Goal: Task Accomplishment & Management: Use online tool/utility

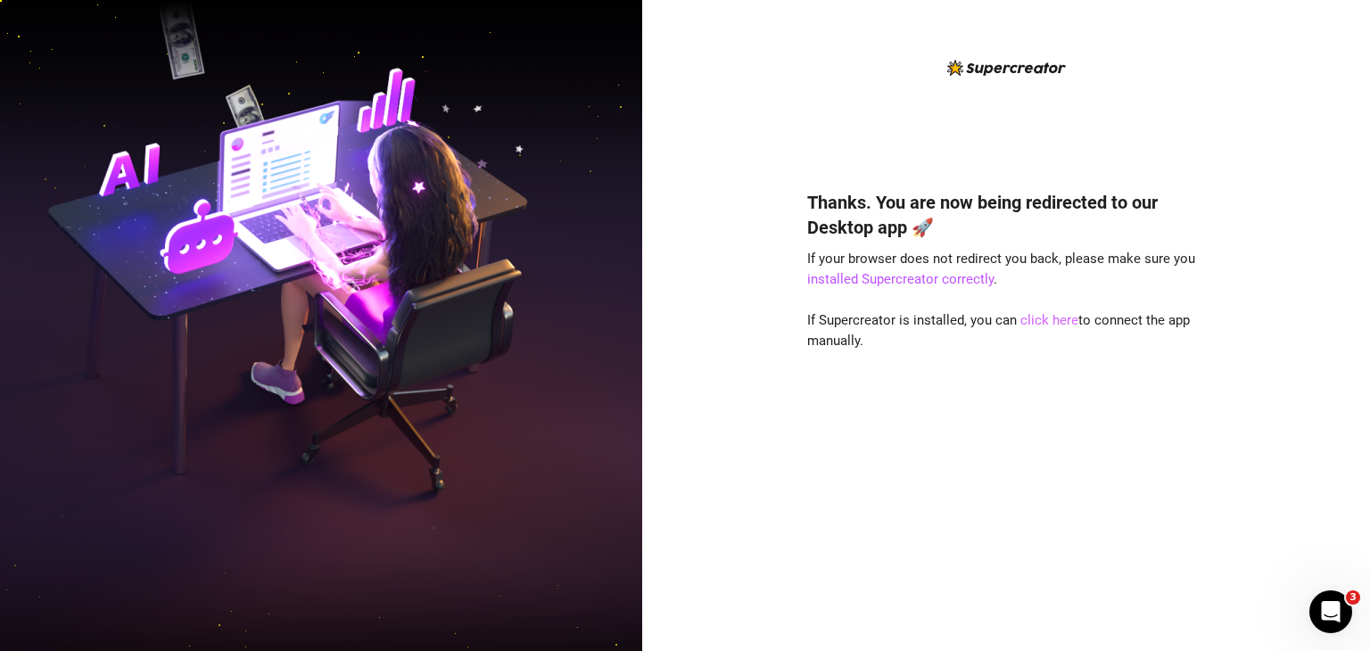
click at [1069, 328] on link "click here" at bounding box center [1050, 320] width 58 height 16
click at [1056, 319] on link "click here" at bounding box center [1050, 320] width 58 height 16
click at [1049, 319] on link "click here" at bounding box center [1050, 320] width 58 height 16
click at [1040, 319] on link "click here" at bounding box center [1050, 320] width 58 height 16
click at [1040, 321] on link "click here" at bounding box center [1050, 320] width 58 height 16
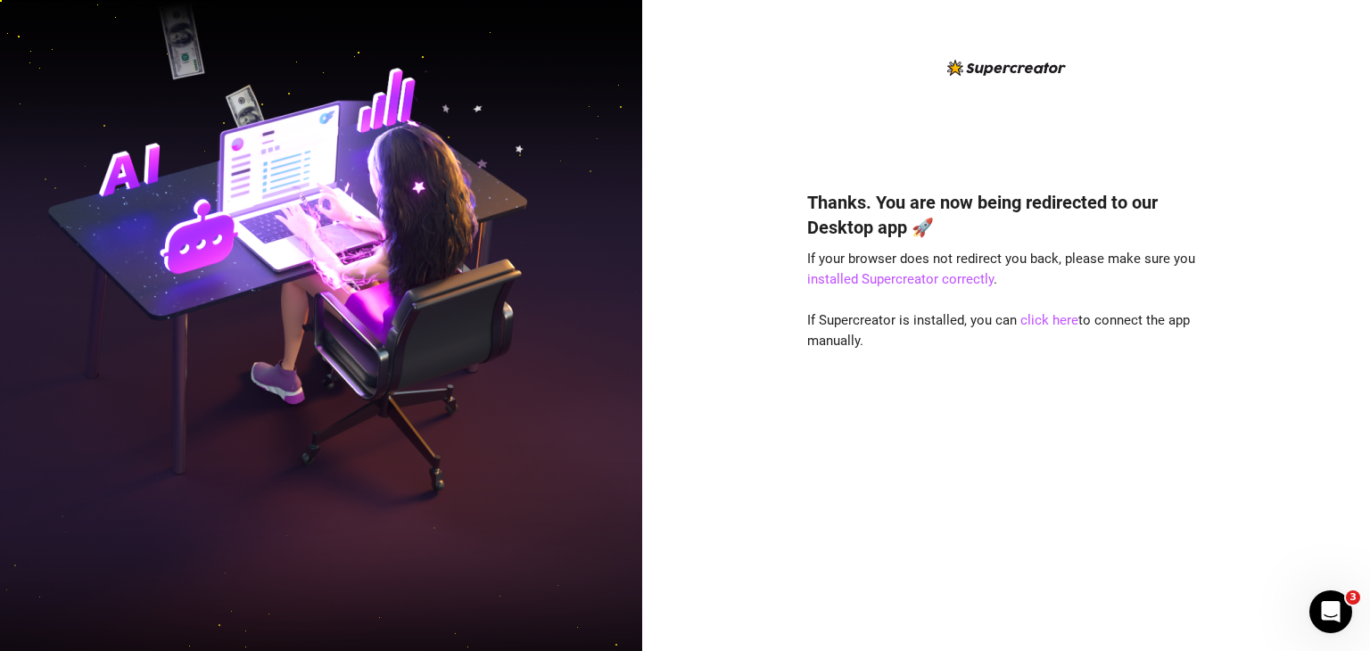
drag, startPoint x: 1049, startPoint y: 317, endPoint x: 1092, endPoint y: 394, distance: 88.6
click at [1055, 335] on div "Thanks. You are now being redirected to our Desktop app 🚀 If your browser does …" at bounding box center [1006, 394] width 398 height 457
click at [1030, 326] on link "click here" at bounding box center [1050, 320] width 58 height 16
click at [1056, 322] on link "click here" at bounding box center [1050, 320] width 58 height 16
click at [1035, 315] on link "click here" at bounding box center [1050, 320] width 58 height 16
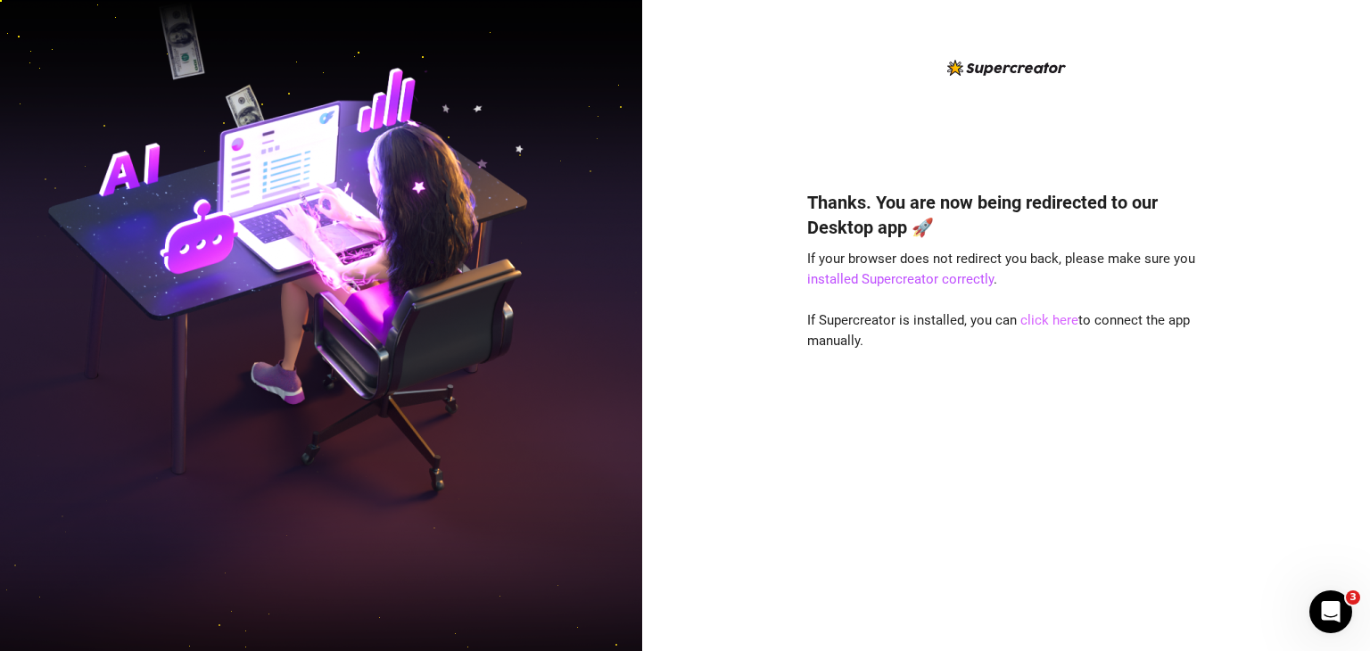
click at [1031, 319] on link "click here" at bounding box center [1050, 320] width 58 height 16
click at [1062, 322] on link "click here" at bounding box center [1050, 320] width 58 height 16
click at [1046, 327] on link "click here" at bounding box center [1050, 320] width 58 height 16
click at [1060, 318] on link "click here" at bounding box center [1050, 320] width 58 height 16
click at [1049, 317] on link "click here" at bounding box center [1050, 320] width 58 height 16
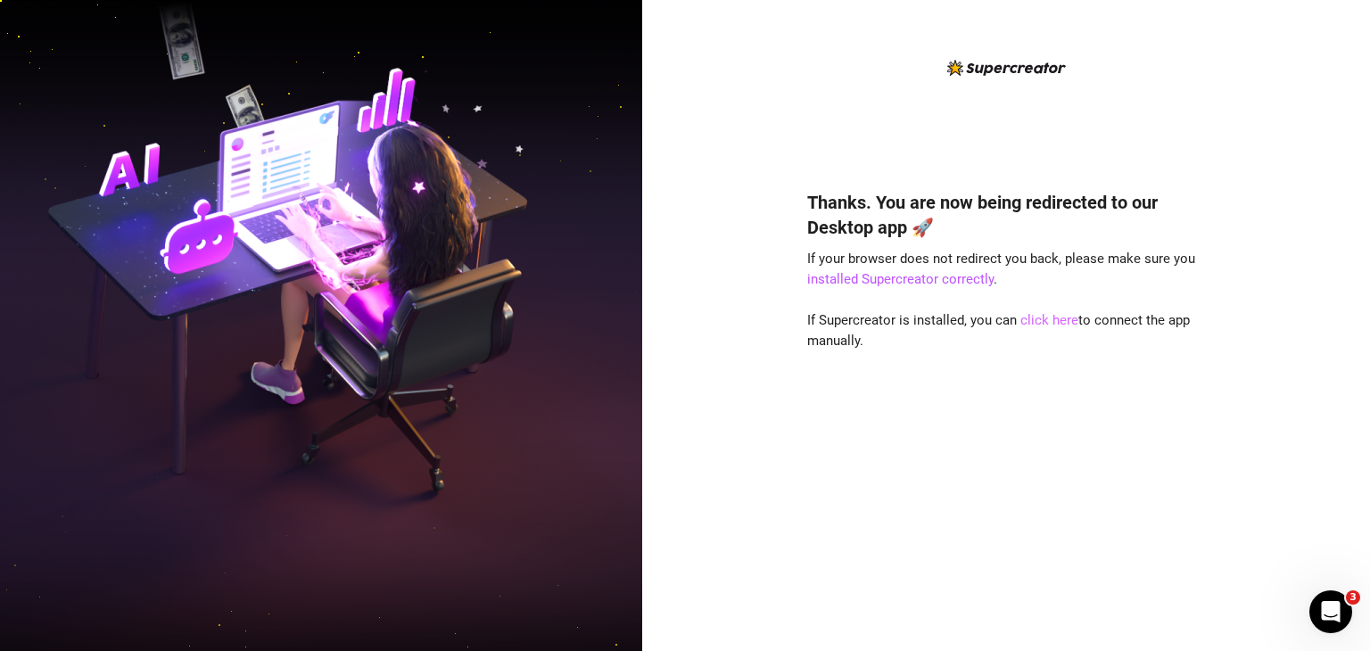
click at [1035, 325] on link "click here" at bounding box center [1050, 320] width 58 height 16
click at [1056, 318] on link "click here" at bounding box center [1050, 320] width 58 height 16
click at [1056, 317] on link "click here" at bounding box center [1050, 320] width 58 height 16
click at [1066, 316] on link "click here" at bounding box center [1050, 320] width 58 height 16
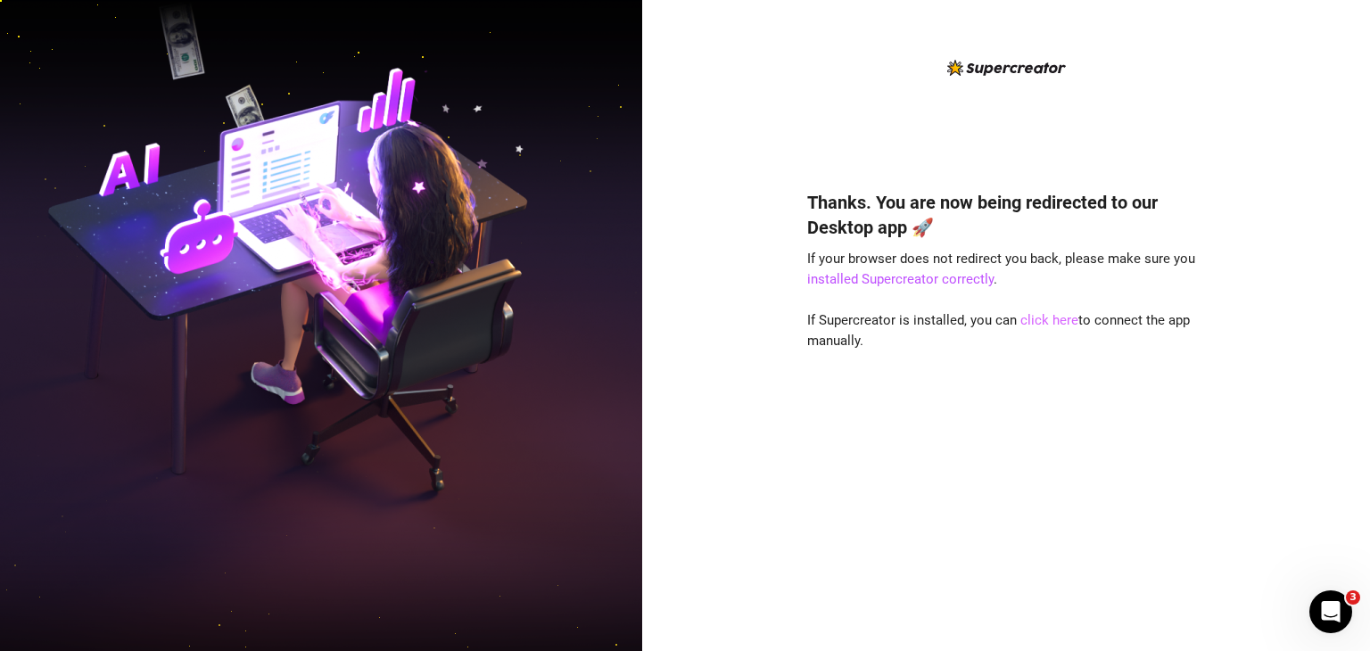
click at [1055, 324] on link "click here" at bounding box center [1050, 320] width 58 height 16
